Goal: Information Seeking & Learning: Learn about a topic

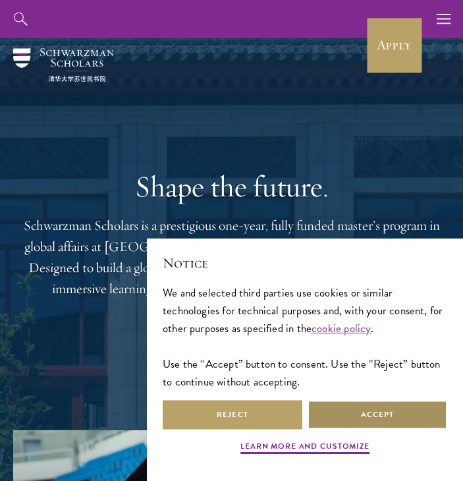
click at [341, 409] on button "Accept" at bounding box center [378, 415] width 140 height 30
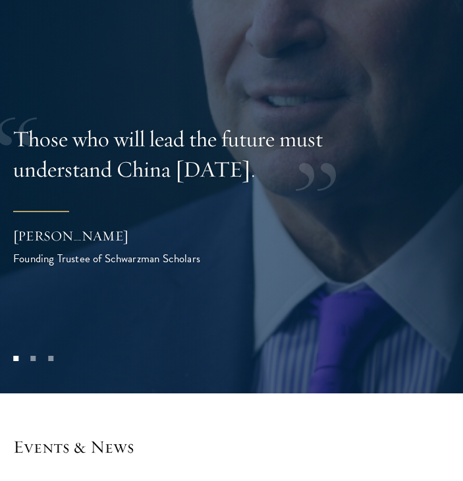
scroll to position [3240, 0]
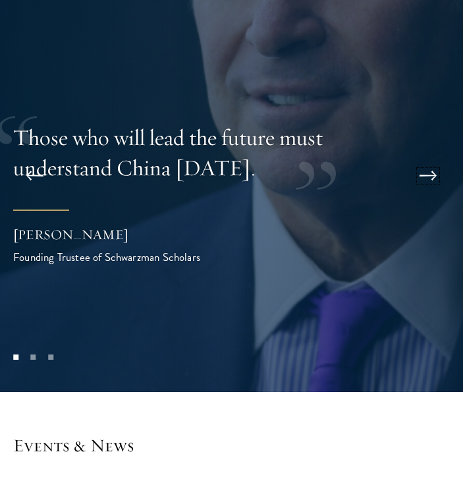
click at [423, 170] on button at bounding box center [429, 176] width 44 height 37
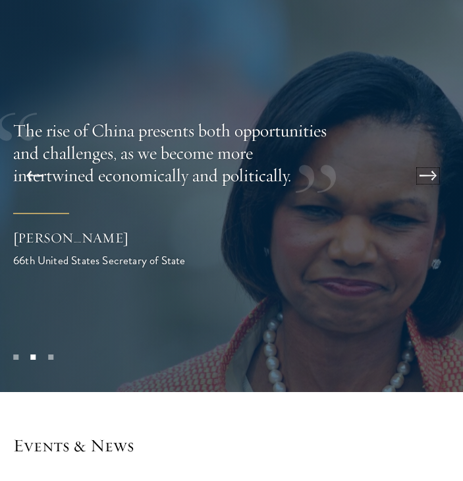
click at [423, 170] on button at bounding box center [429, 176] width 44 height 37
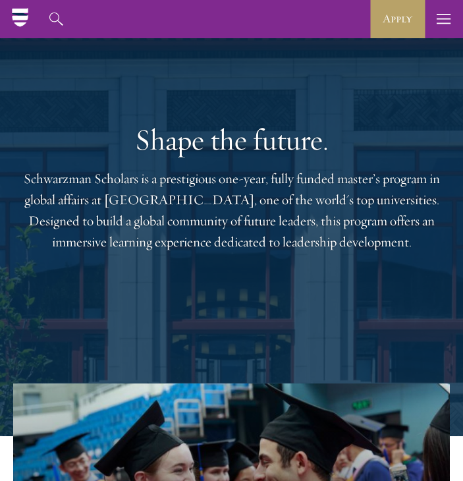
scroll to position [0, 0]
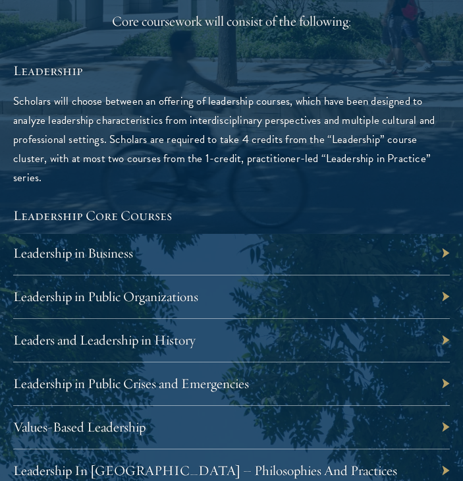
scroll to position [1776, 0]
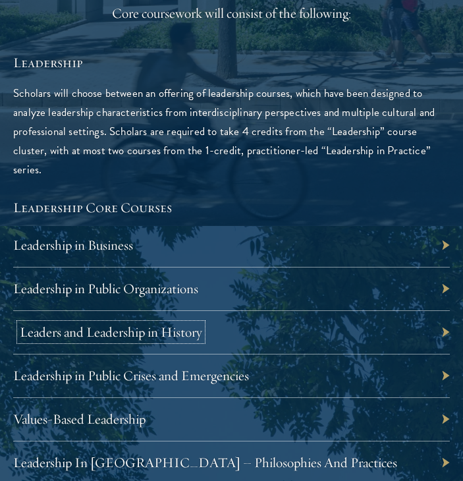
click at [164, 324] on link "Leaders and Leadership in History" at bounding box center [111, 332] width 183 height 17
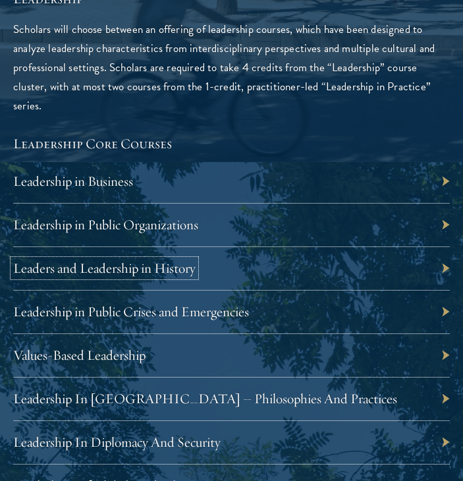
scroll to position [1840, 0]
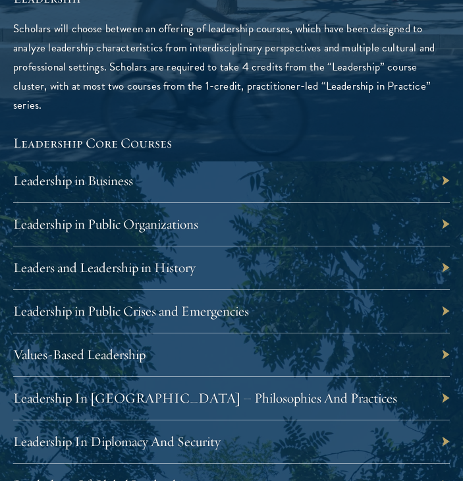
click at [179, 70] on p "Scholars will choose between an offering of leadership courses, which have been…" at bounding box center [231, 67] width 437 height 96
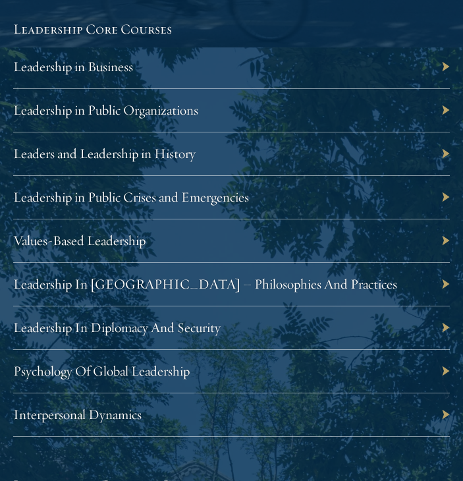
scroll to position [1957, 0]
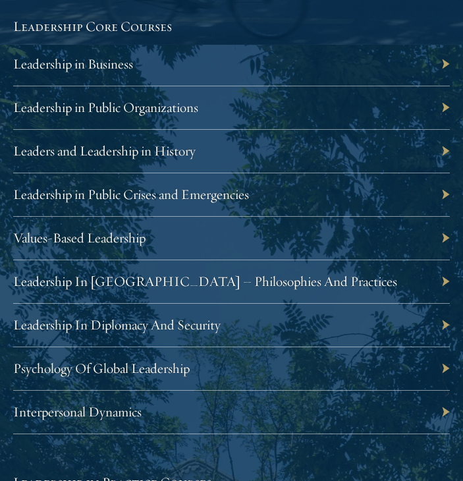
click at [163, 324] on div "Leadership In Diplomacy And Security" at bounding box center [231, 326] width 437 height 44
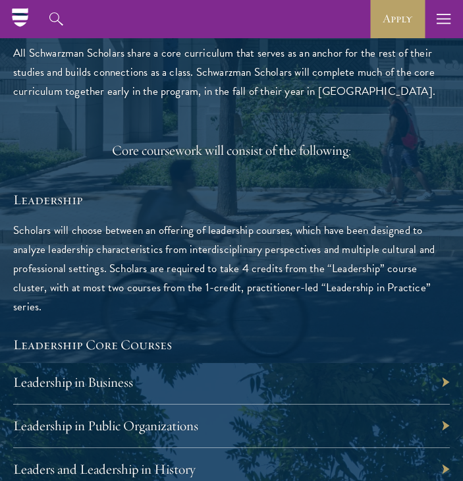
scroll to position [1637, 0]
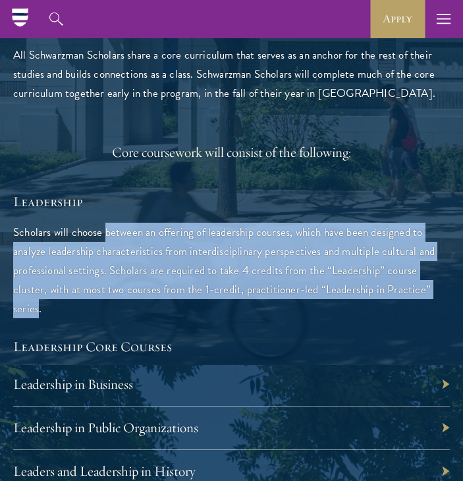
drag, startPoint x: 106, startPoint y: 233, endPoint x: 416, endPoint y: 287, distance: 314.4
click at [416, 287] on p "Scholars will choose between an offering of leadership courses, which have been…" at bounding box center [231, 271] width 437 height 96
click at [411, 293] on p "Scholars will choose between an offering of leadership courses, which have been…" at bounding box center [231, 271] width 437 height 96
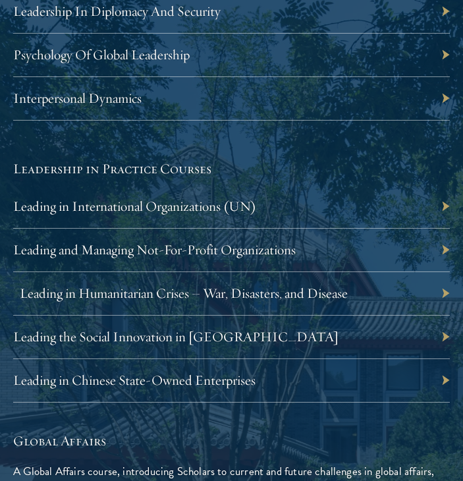
scroll to position [2272, 0]
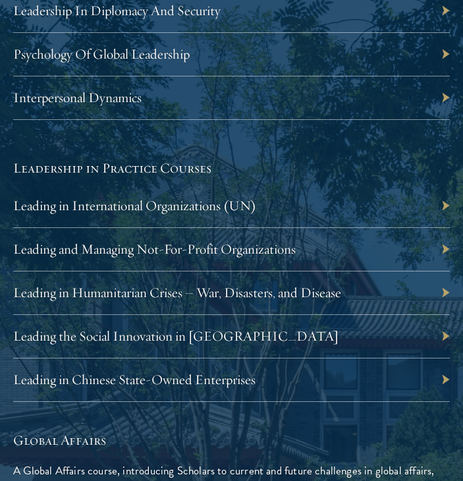
click at [324, 372] on div "Leading in Chinese State-Owned Enterprises" at bounding box center [231, 381] width 437 height 44
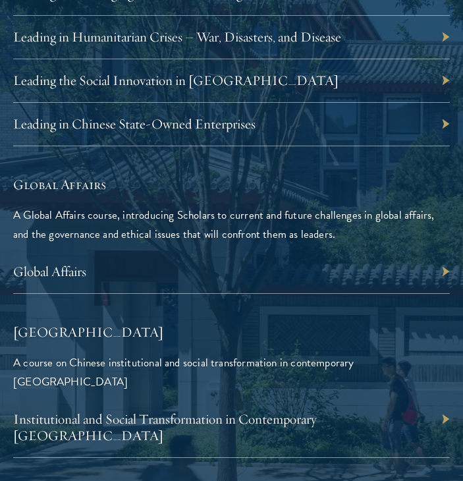
scroll to position [2533, 0]
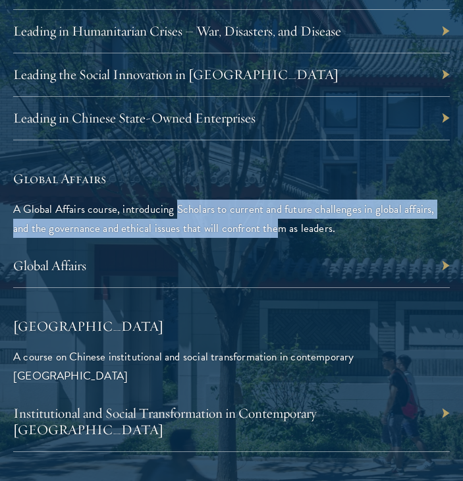
drag, startPoint x: 176, startPoint y: 191, endPoint x: 275, endPoint y: 206, distance: 100.1
click at [275, 206] on p "A Global Affairs course, introducing Scholars to current and future challenges …" at bounding box center [231, 219] width 437 height 38
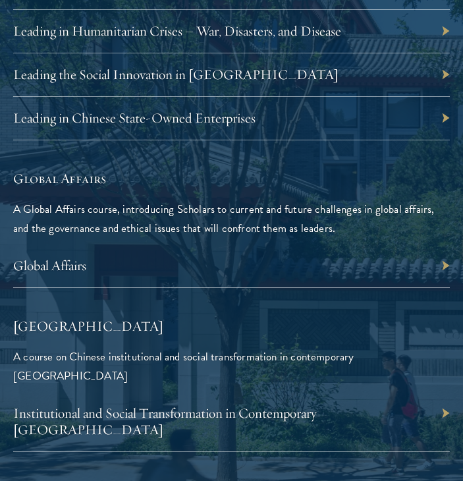
click at [289, 209] on p "A Global Affairs course, introducing Scholars to current and future challenges …" at bounding box center [231, 219] width 437 height 38
click at [73, 200] on p "A Global Affairs course, introducing Scholars to current and future challenges …" at bounding box center [231, 219] width 437 height 38
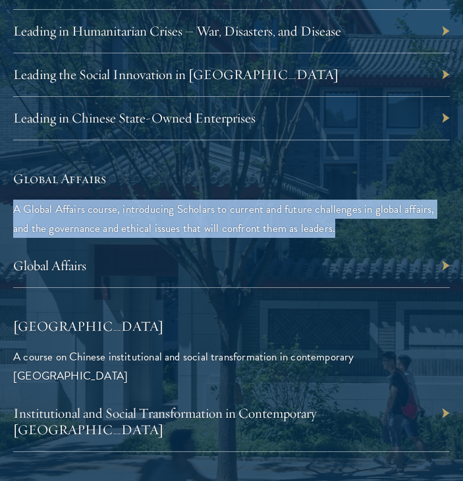
click at [73, 200] on p "A Global Affairs course, introducing Scholars to current and future challenges …" at bounding box center [231, 219] width 437 height 38
click at [120, 217] on p "A Global Affairs course, introducing Scholars to current and future challenges …" at bounding box center [231, 219] width 437 height 38
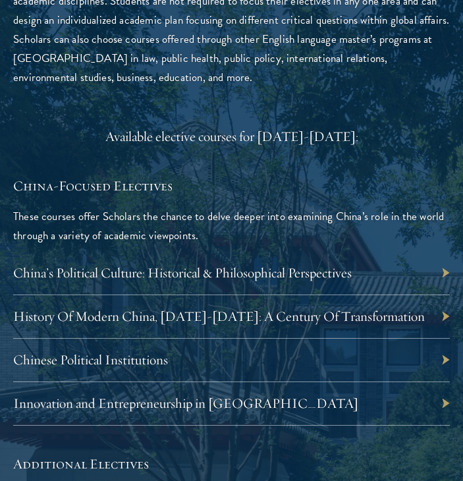
scroll to position [3461, 0]
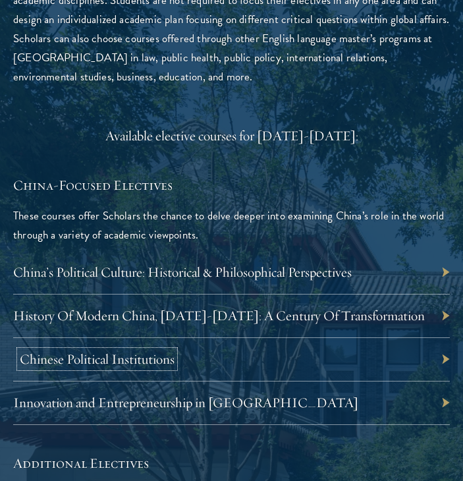
click at [110, 351] on link "Chinese Political Institutions" at bounding box center [97, 359] width 155 height 17
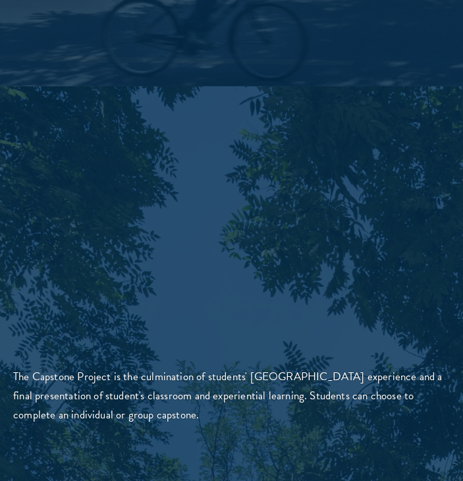
scroll to position [4245, 0]
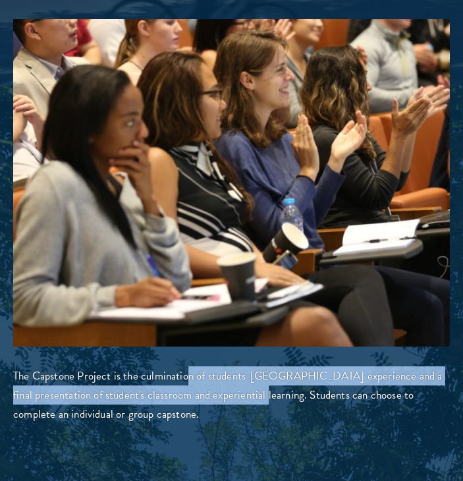
drag, startPoint x: 189, startPoint y: 316, endPoint x: 243, endPoint y: 348, distance: 63.0
click at [243, 367] on p "The Capstone Project is the culmination of students' Schwarzman College experie…" at bounding box center [231, 395] width 437 height 57
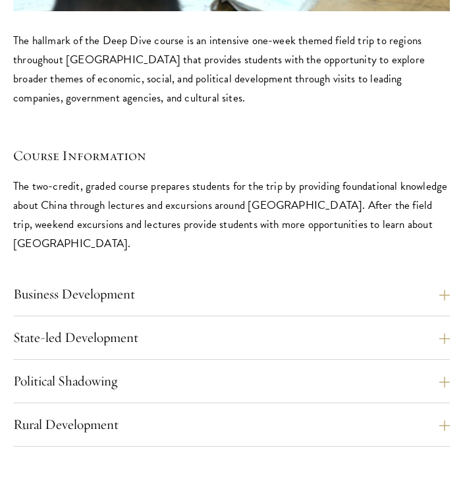
scroll to position [5316, 0]
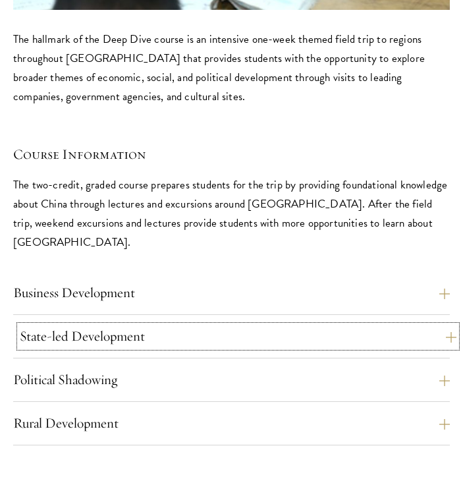
click at [176, 326] on button "State-led Development" at bounding box center [238, 337] width 437 height 22
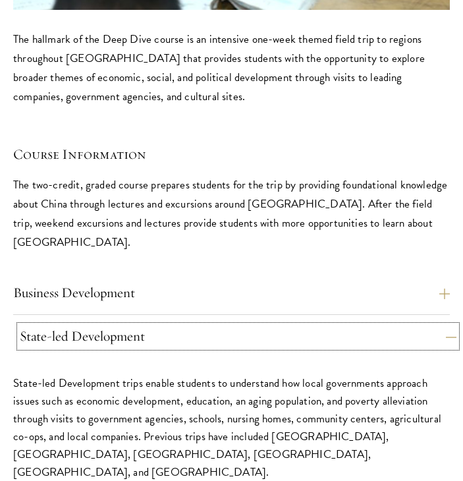
click at [233, 326] on button "State-led Development" at bounding box center [238, 337] width 437 height 22
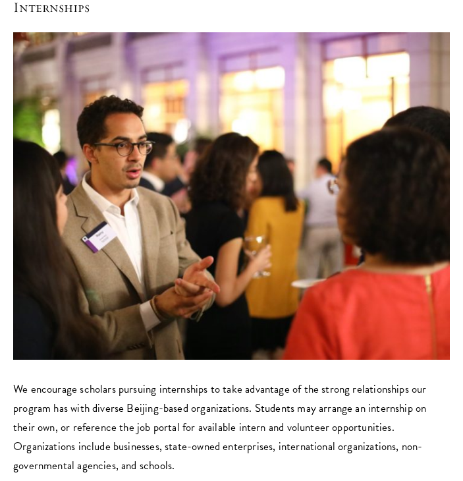
scroll to position [6374, 0]
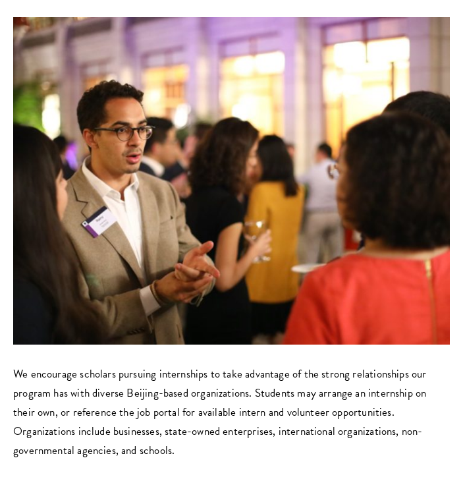
click at [175, 365] on p "We encourage scholars pursuing internships to take advantage of the strong rela…" at bounding box center [231, 413] width 437 height 96
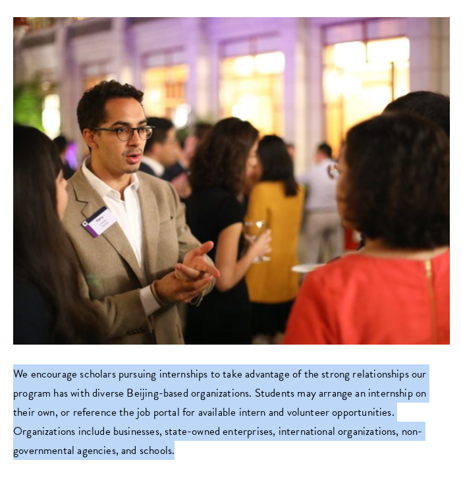
click at [175, 365] on p "We encourage scholars pursuing internships to take advantage of the strong rela…" at bounding box center [231, 413] width 437 height 96
click at [149, 365] on p "We encourage scholars pursuing internships to take advantage of the strong rela…" at bounding box center [231, 413] width 437 height 96
drag, startPoint x: 131, startPoint y: 353, endPoint x: 11, endPoint y: 282, distance: 139.5
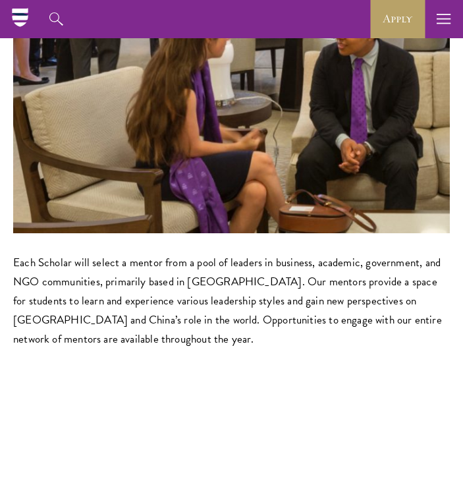
click at [107, 253] on p "Each Scholar will select a mentor from a pool of leaders in business, academic,…" at bounding box center [231, 301] width 437 height 96
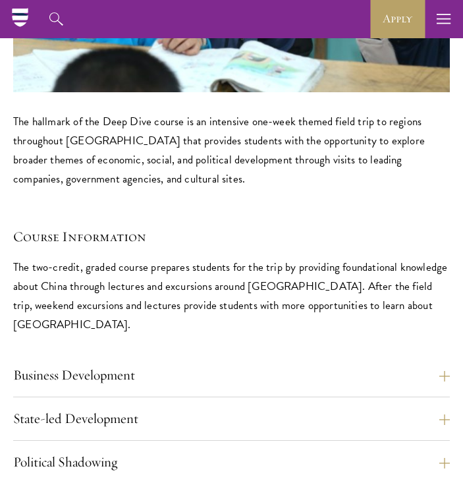
scroll to position [5232, 0]
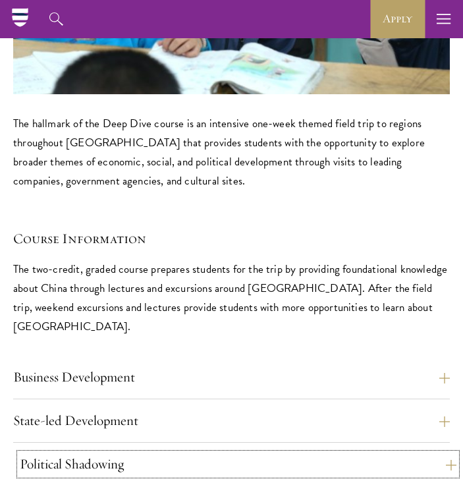
click at [209, 454] on button "Political Shadowing" at bounding box center [238, 465] width 437 height 22
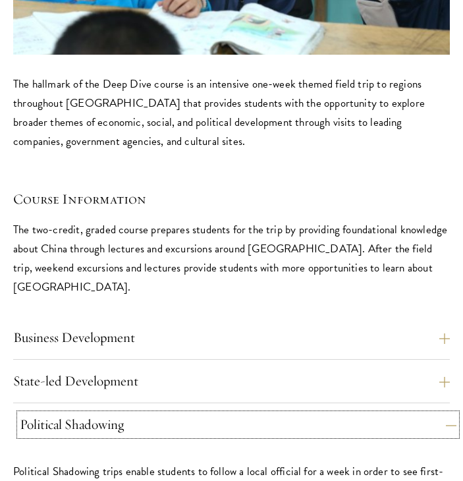
scroll to position [5274, 0]
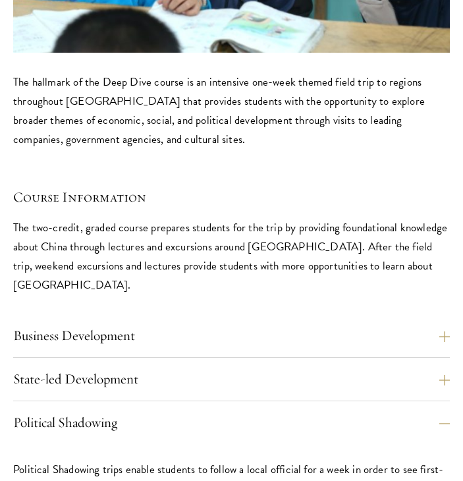
click at [250, 218] on p "The two-credit, graded course prepares students for the trip by providing found…" at bounding box center [231, 256] width 437 height 76
click at [355, 73] on p "The hallmark of the Deep Dive course is an intensive one-week themed field trip…" at bounding box center [231, 111] width 437 height 76
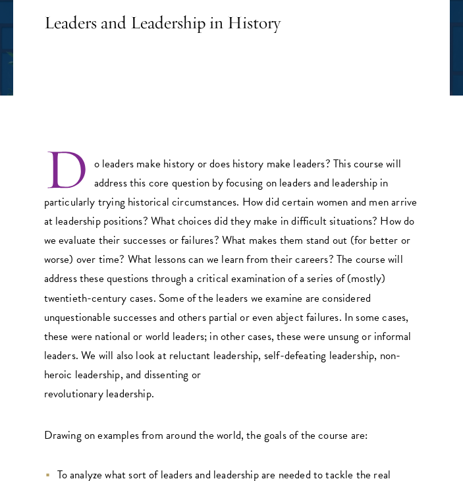
scroll to position [223, 0]
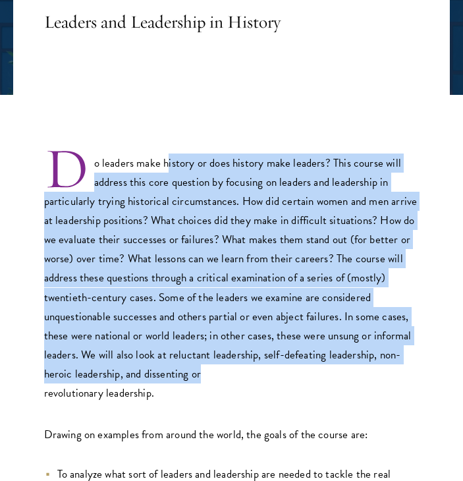
drag, startPoint x: 167, startPoint y: 159, endPoint x: 316, endPoint y: 366, distance: 255.0
click at [316, 366] on p "Do leaders make history or does history make leaders? This course will address …" at bounding box center [232, 268] width 376 height 268
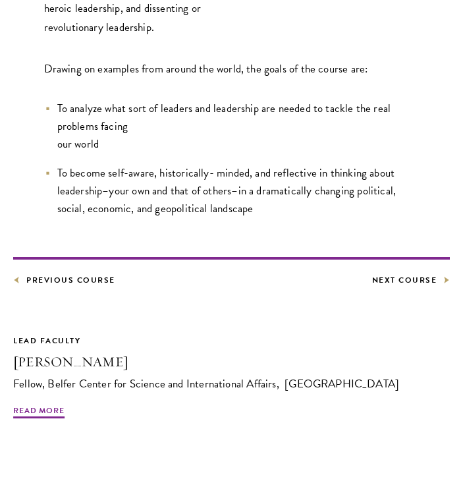
scroll to position [597, 0]
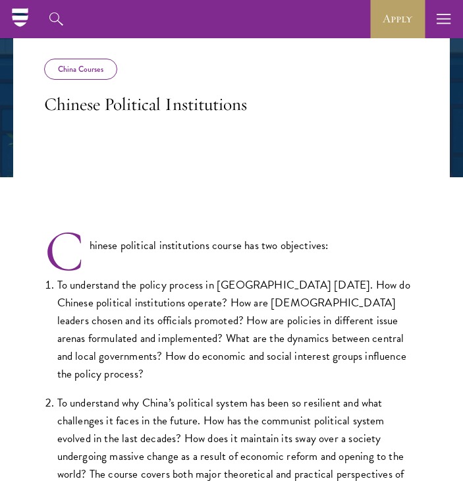
scroll to position [131, 0]
